Goal: Task Accomplishment & Management: Manage account settings

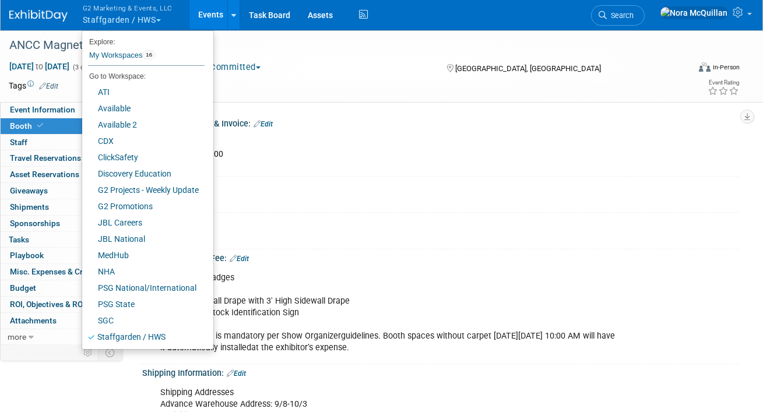
click at [126, 17] on button "G2 Marketing & Events, LLC Staffgarden / HWS" at bounding box center [134, 15] width 105 height 30
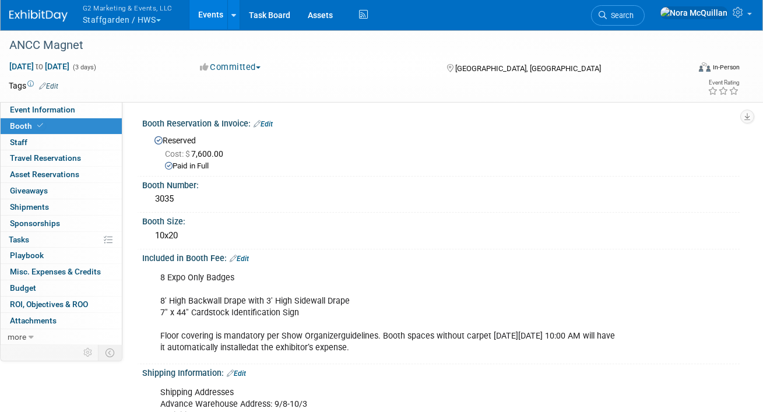
click at [126, 17] on button "G2 Marketing & Events, LLC Staffgarden / HWS" at bounding box center [134, 15] width 105 height 30
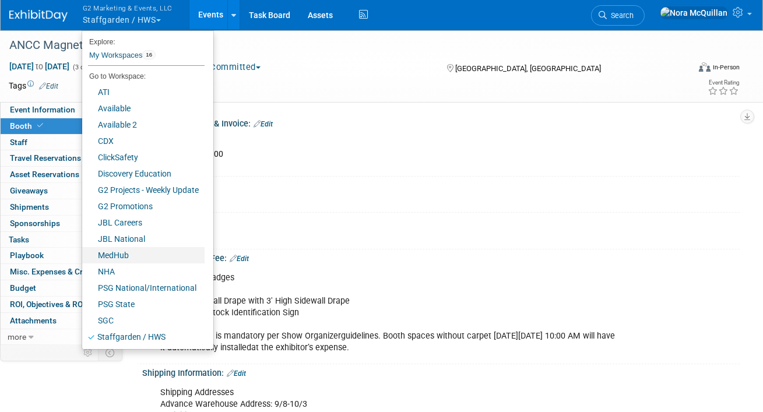
click at [128, 250] on link "MedHub" at bounding box center [143, 255] width 122 height 16
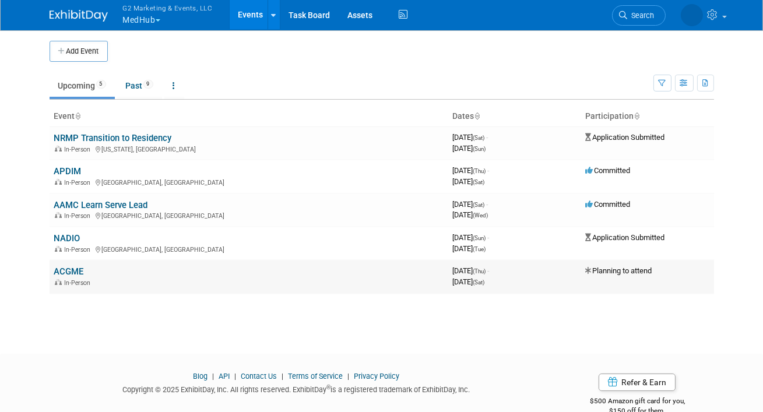
click at [60, 270] on link "ACGME" at bounding box center [69, 271] width 30 height 10
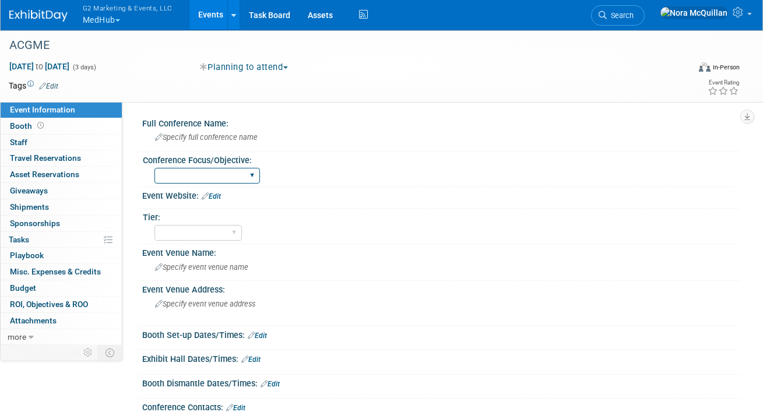
click at [167, 178] on select "BoardVitals Medhub Medhub & BoardVitals" at bounding box center [206, 176] width 105 height 16
select select "Medhub & BoardVitals"
click at [154, 168] on select "BoardVitals Medhub Medhub & BoardVitals" at bounding box center [206, 176] width 105 height 16
click at [180, 227] on select "Tier 1 Tier 2 Tier 3" at bounding box center [197, 233] width 87 height 16
select select "Tier 1"
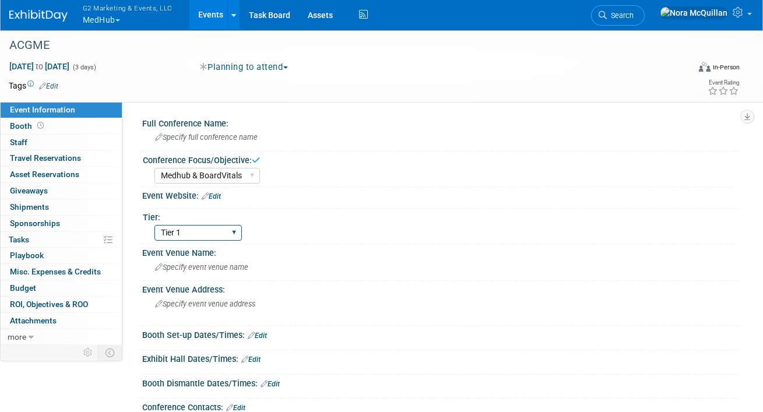
click at [154, 225] on select "Tier 1 Tier 2 Tier 3" at bounding box center [197, 233] width 87 height 16
click at [50, 124] on link "Booth" at bounding box center [61, 126] width 121 height 16
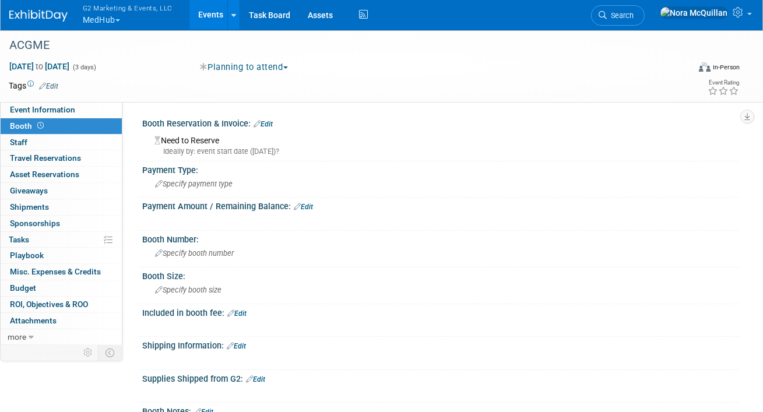
click at [264, 125] on link "Edit" at bounding box center [262, 124] width 19 height 8
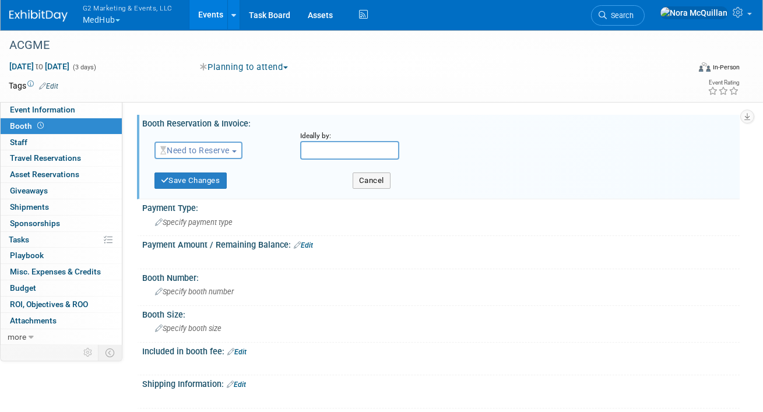
click at [217, 150] on span "Need to Reserve" at bounding box center [194, 150] width 69 height 9
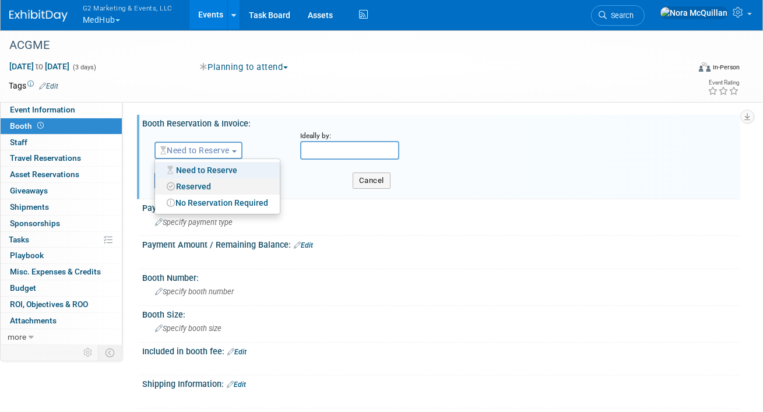
click at [194, 186] on link "Reserved" at bounding box center [217, 186] width 125 height 16
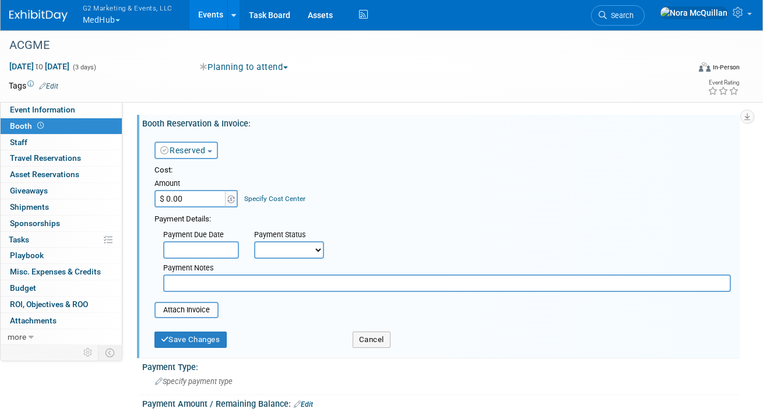
click at [192, 203] on input "$ 0.00" at bounding box center [190, 198] width 73 height 17
type input "$ 18,000.00"
click at [288, 249] on select "Not Paid Yet Partially Paid Paid in Full" at bounding box center [289, 249] width 70 height 17
select select "3"
click at [254, 241] on select "Not Paid Yet Partially Paid Paid in Full" at bounding box center [289, 249] width 70 height 17
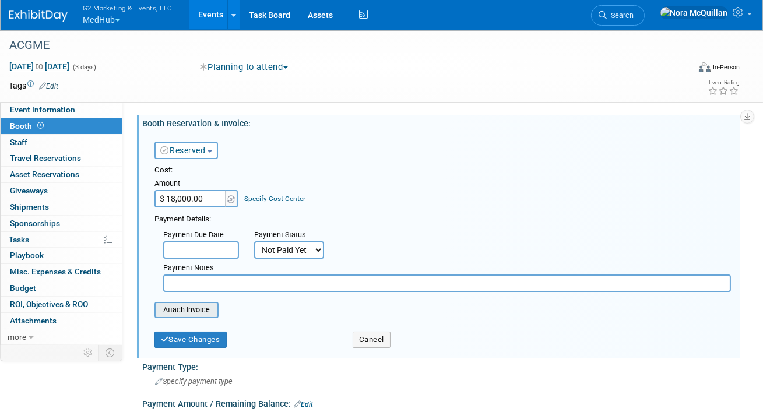
click at [188, 310] on input "file" at bounding box center [148, 310] width 139 height 14
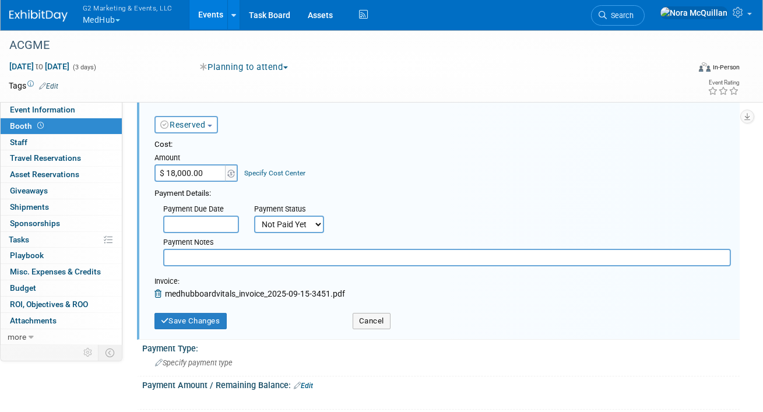
scroll to position [31, 0]
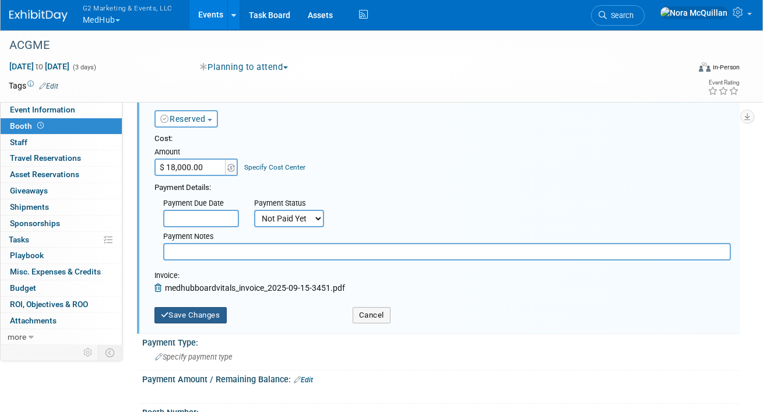
click at [202, 313] on button "Save Changes" at bounding box center [190, 315] width 72 height 16
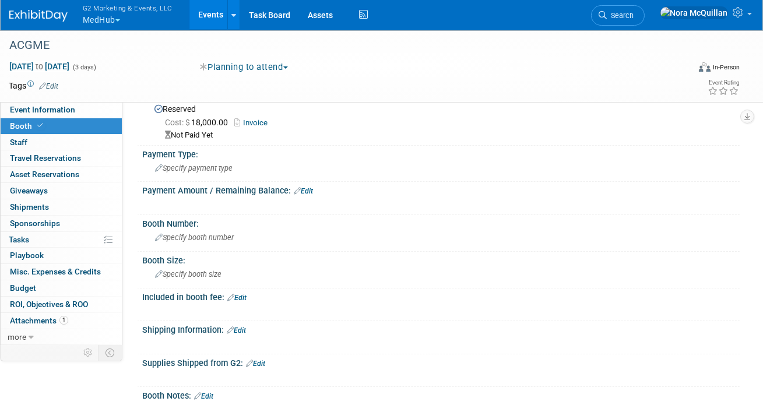
scroll to position [0, 0]
